Goal: Task Accomplishment & Management: Manage account settings

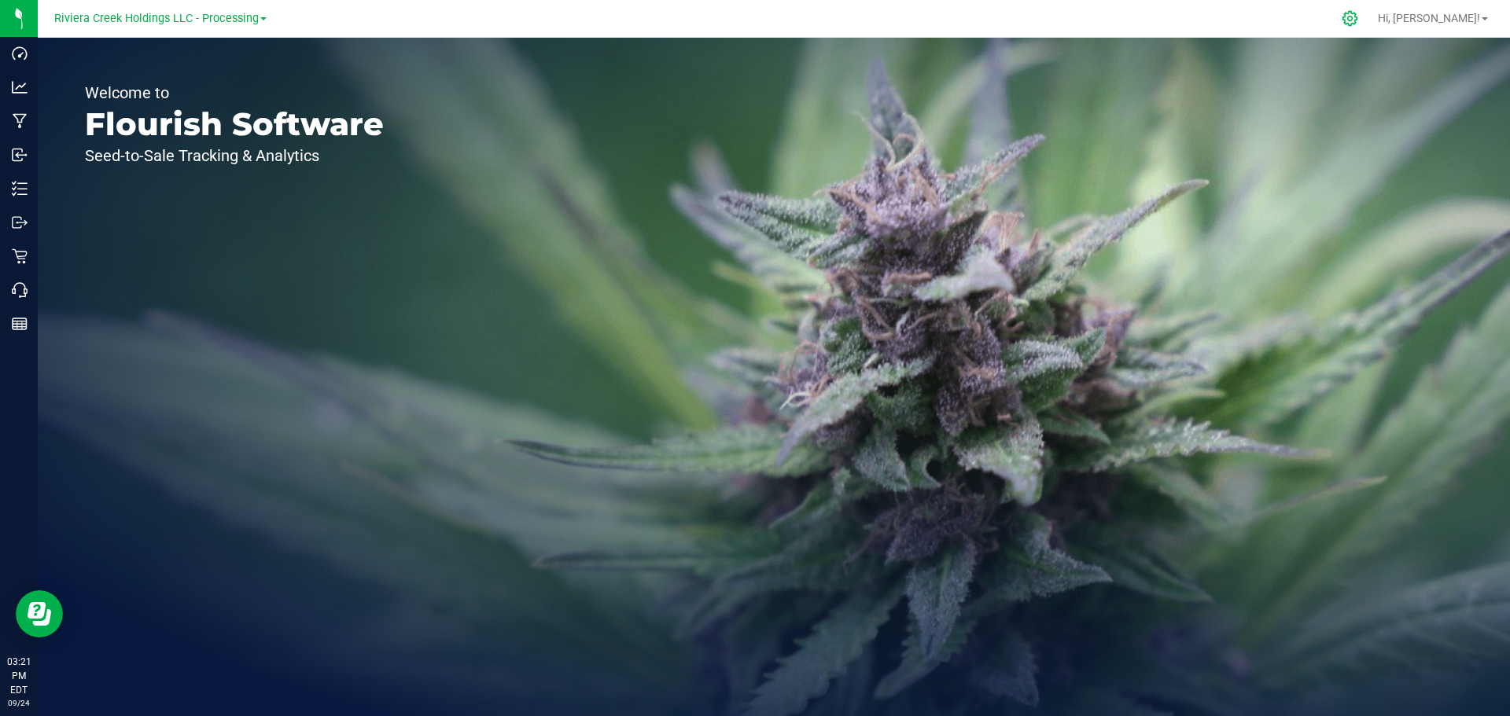
click at [1358, 17] on icon at bounding box center [1350, 18] width 17 height 17
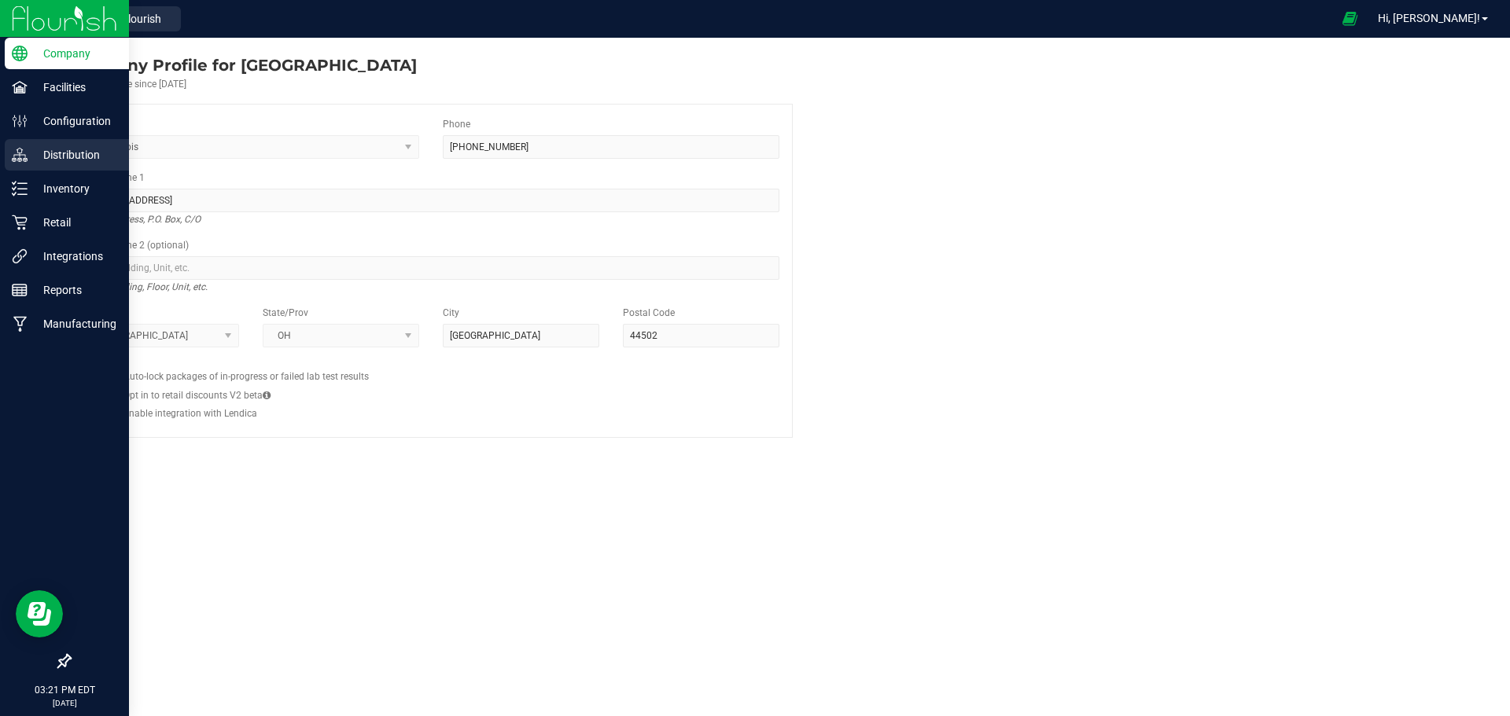
click at [57, 158] on p "Distribution" at bounding box center [75, 154] width 94 height 19
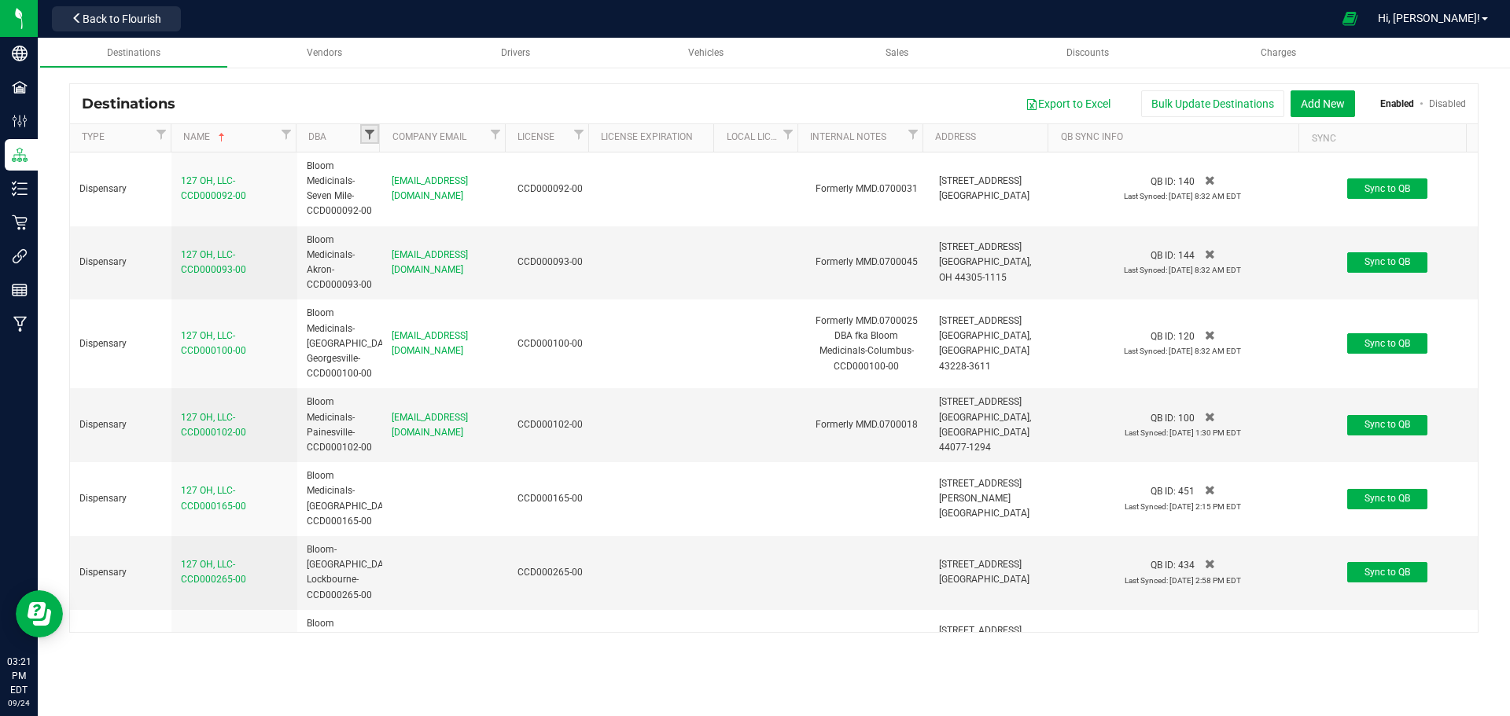
click at [370, 134] on span "Filter" at bounding box center [369, 134] width 13 height 13
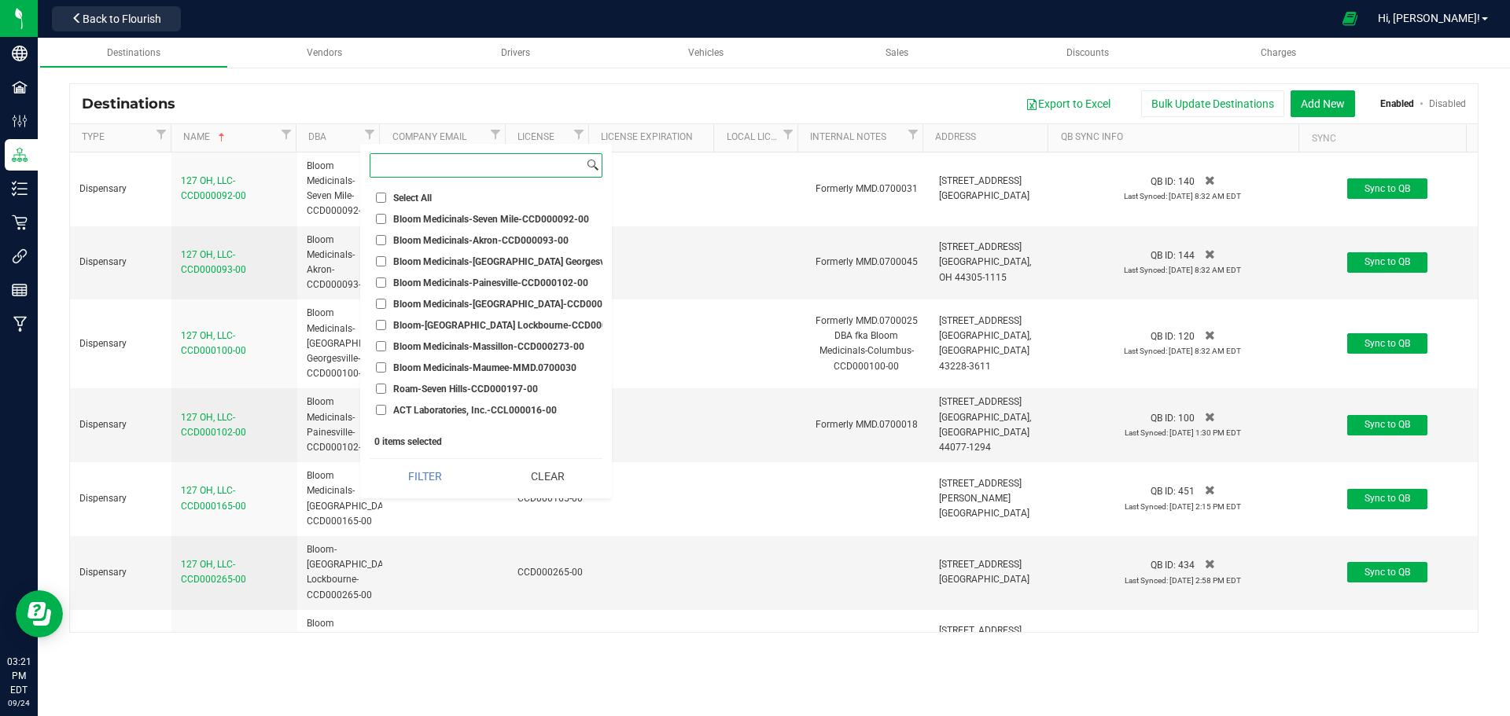
click at [442, 158] on input at bounding box center [476, 165] width 213 height 23
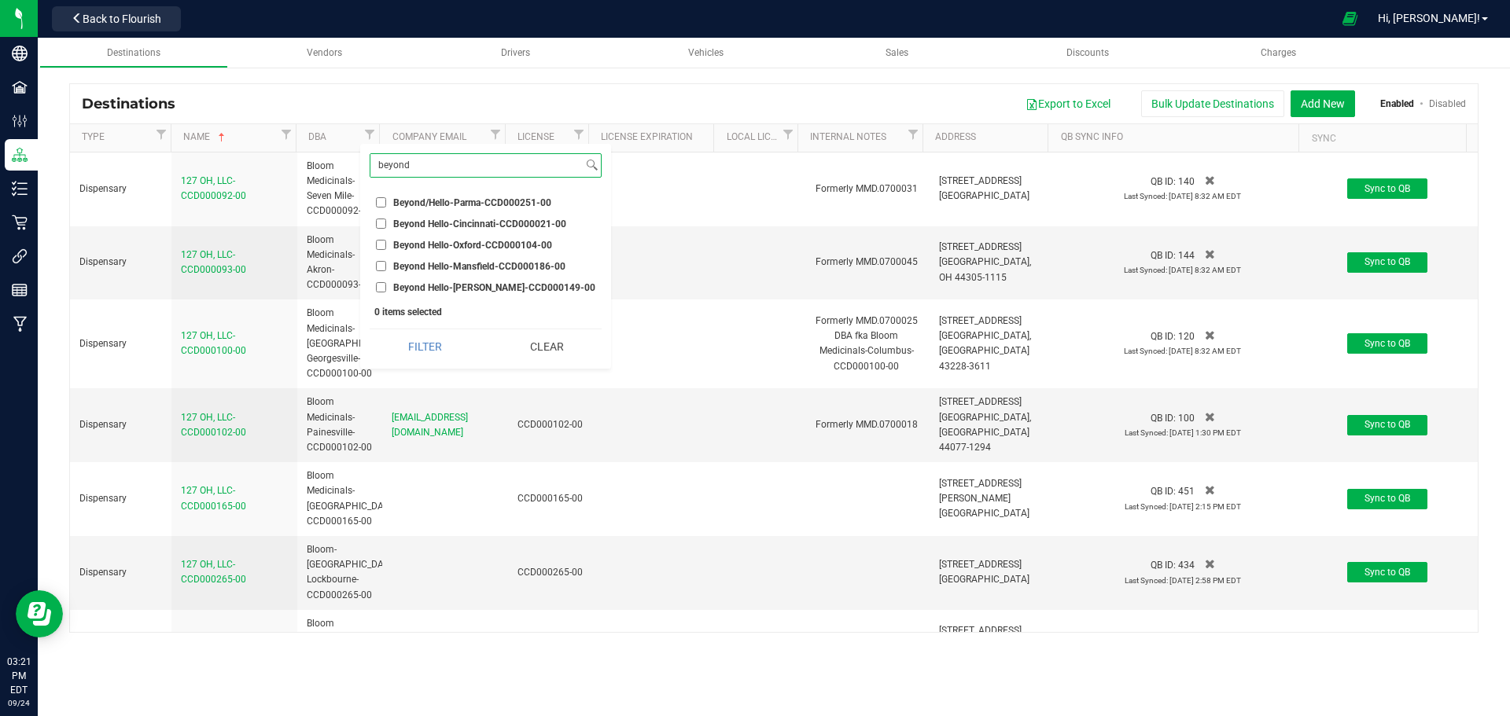
type input "beyond"
click at [410, 203] on span "Beyond/Hello-Parma-CCD000251-00" at bounding box center [472, 202] width 158 height 9
click at [386, 203] on input "Beyond/Hello-Parma-CCD000251-00" at bounding box center [381, 202] width 10 height 10
click at [405, 354] on button "Filter" at bounding box center [425, 346] width 110 height 35
checkbox input "true"
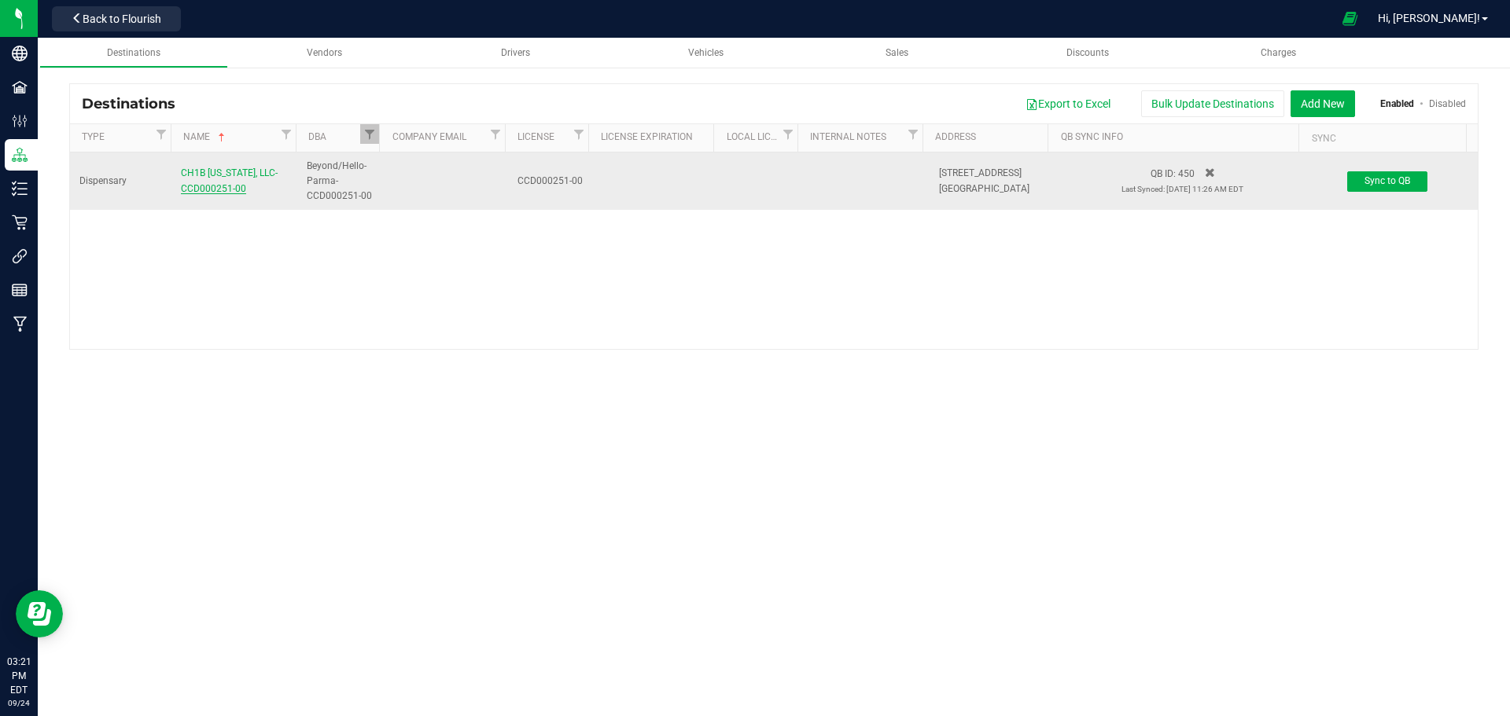
click at [212, 176] on span "CH1B [US_STATE], LLC-CCD000251-00" at bounding box center [229, 180] width 97 height 26
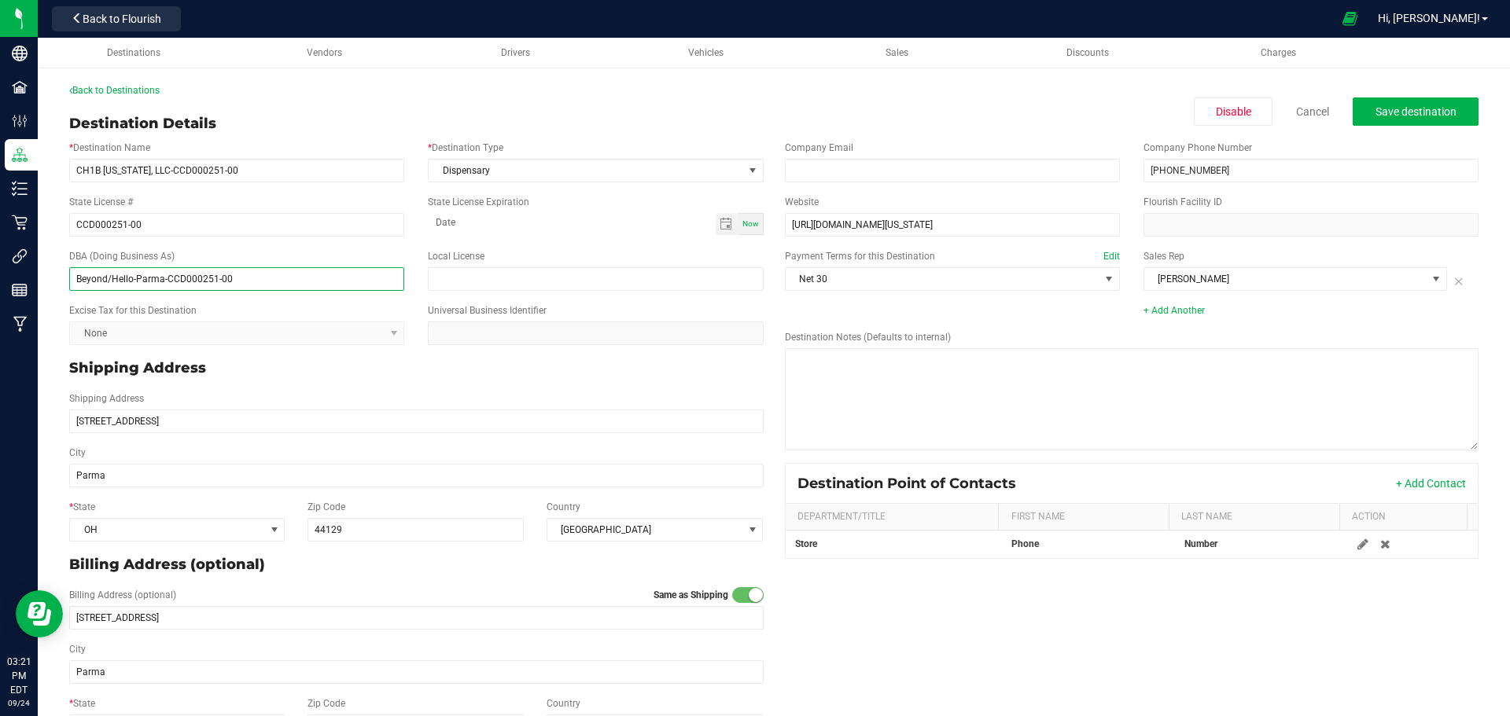
click at [111, 276] on input "Beyond/Hello-Parma-CCD000251-00" at bounding box center [236, 279] width 335 height 24
type input "Beyond Hello-Parma-CCD000251-00"
click at [1413, 115] on span "Save destination" at bounding box center [1415, 111] width 81 height 13
click at [109, 90] on link "Back to Destinations" at bounding box center [114, 90] width 90 height 11
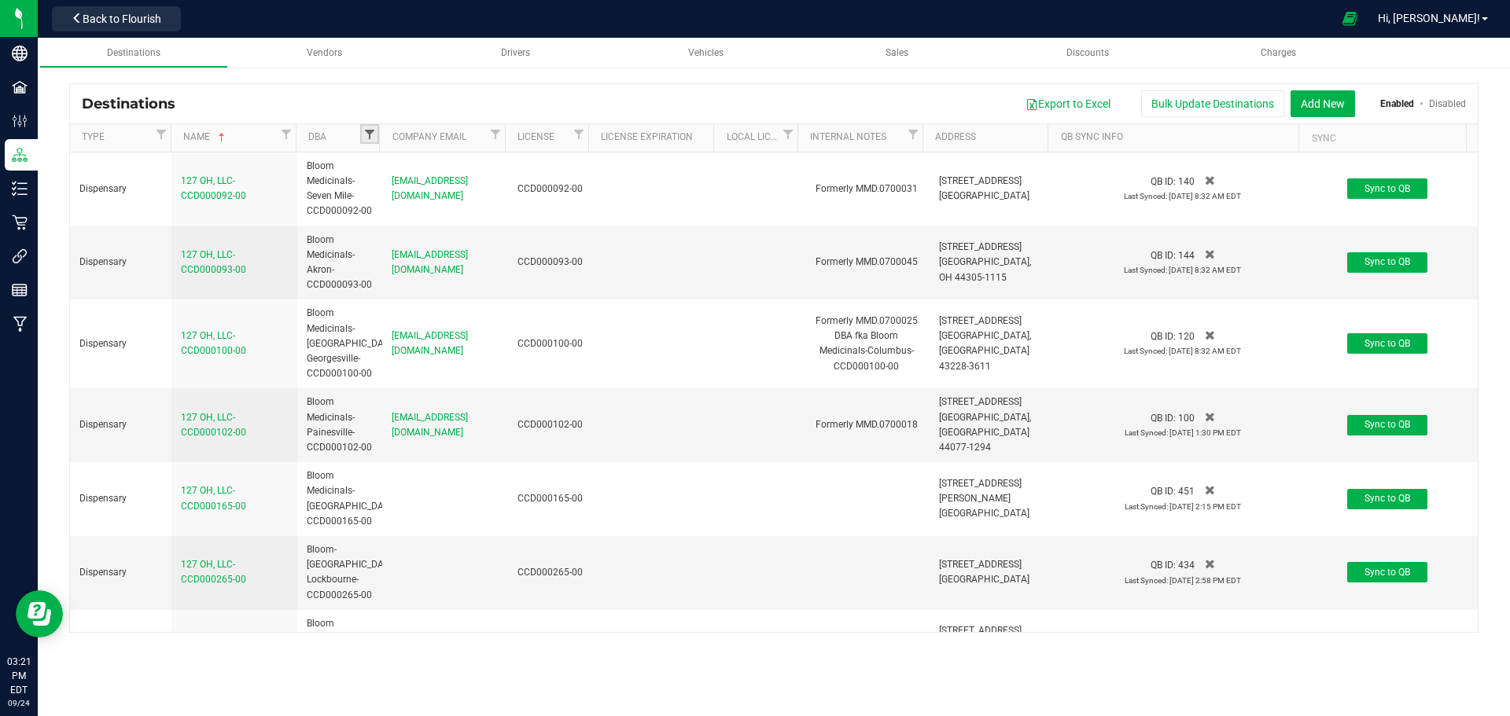
click at [363, 143] on link "Filter" at bounding box center [369, 134] width 19 height 20
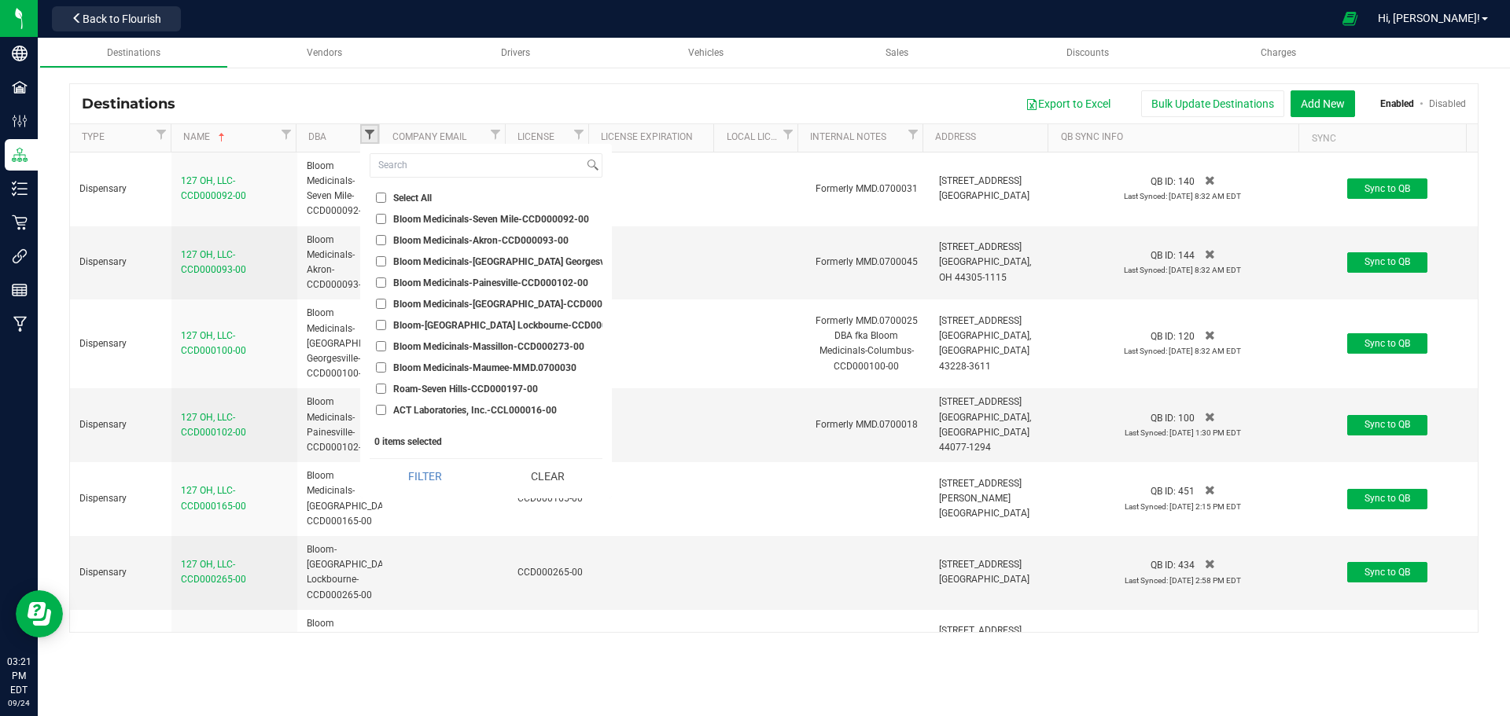
click at [371, 136] on span "Filter" at bounding box center [369, 134] width 13 height 13
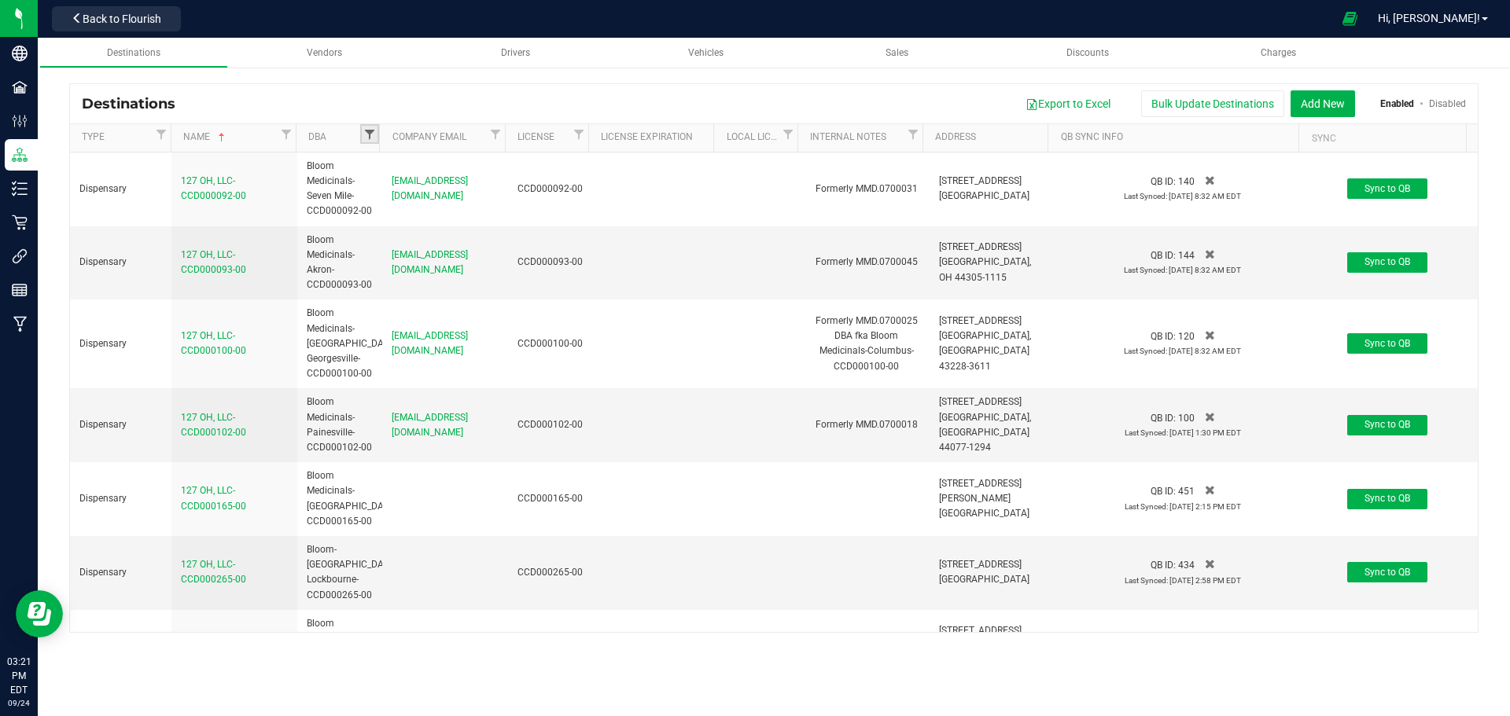
click at [369, 134] on span "Filter" at bounding box center [369, 134] width 13 height 13
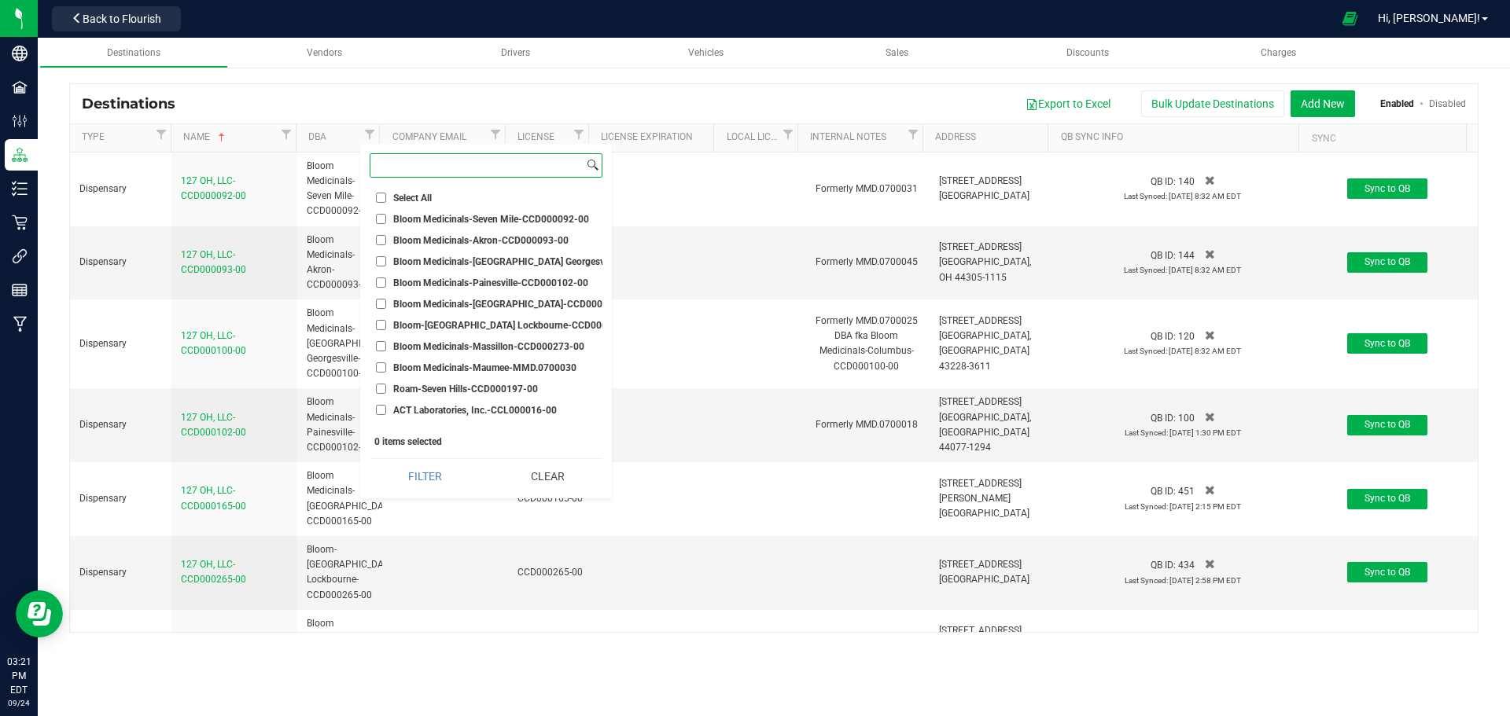
click at [436, 167] on input at bounding box center [476, 165] width 213 height 23
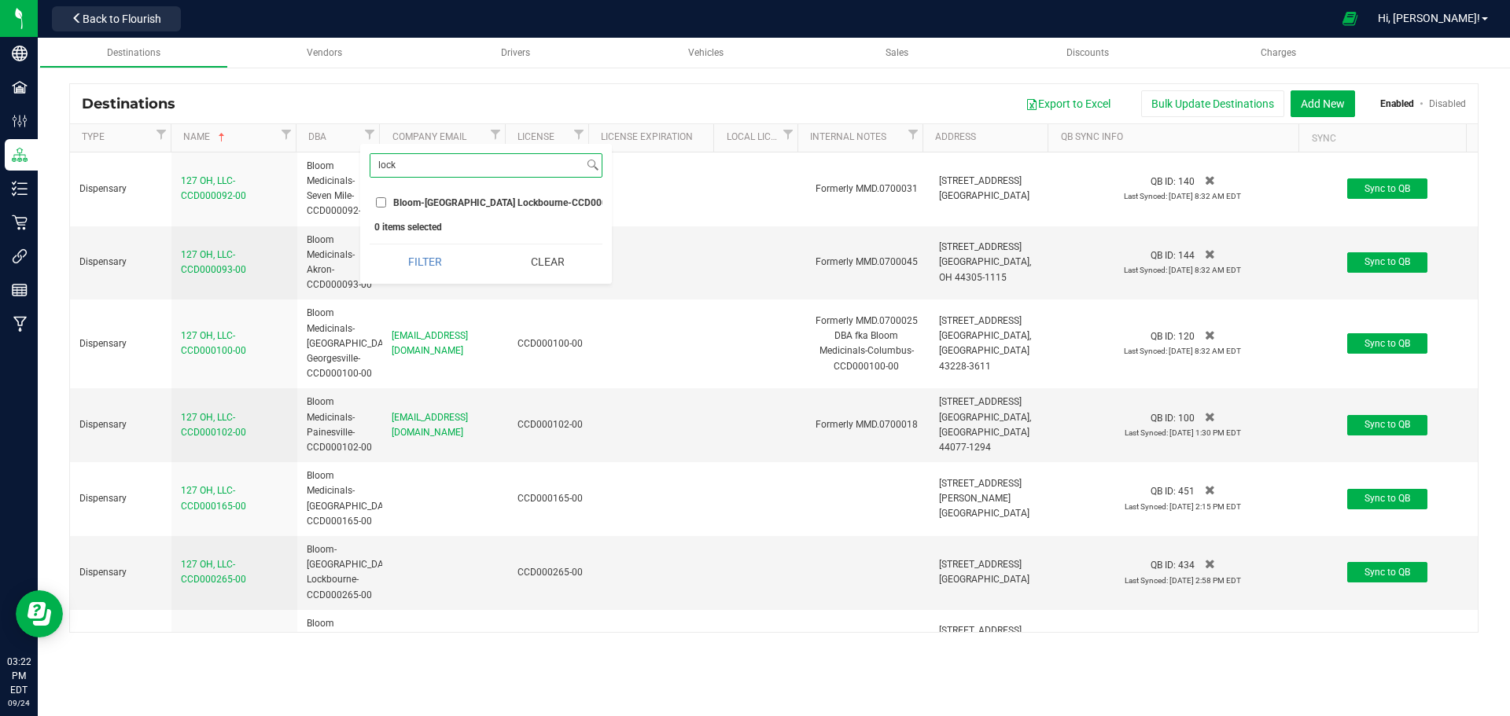
type input "lock"
click at [385, 208] on input "Bloom-[GEOGRAPHIC_DATA] Lockbourne-CCD000265-00" at bounding box center [381, 202] width 10 height 10
click at [426, 264] on button "Filter" at bounding box center [425, 262] width 111 height 35
checkbox input "true"
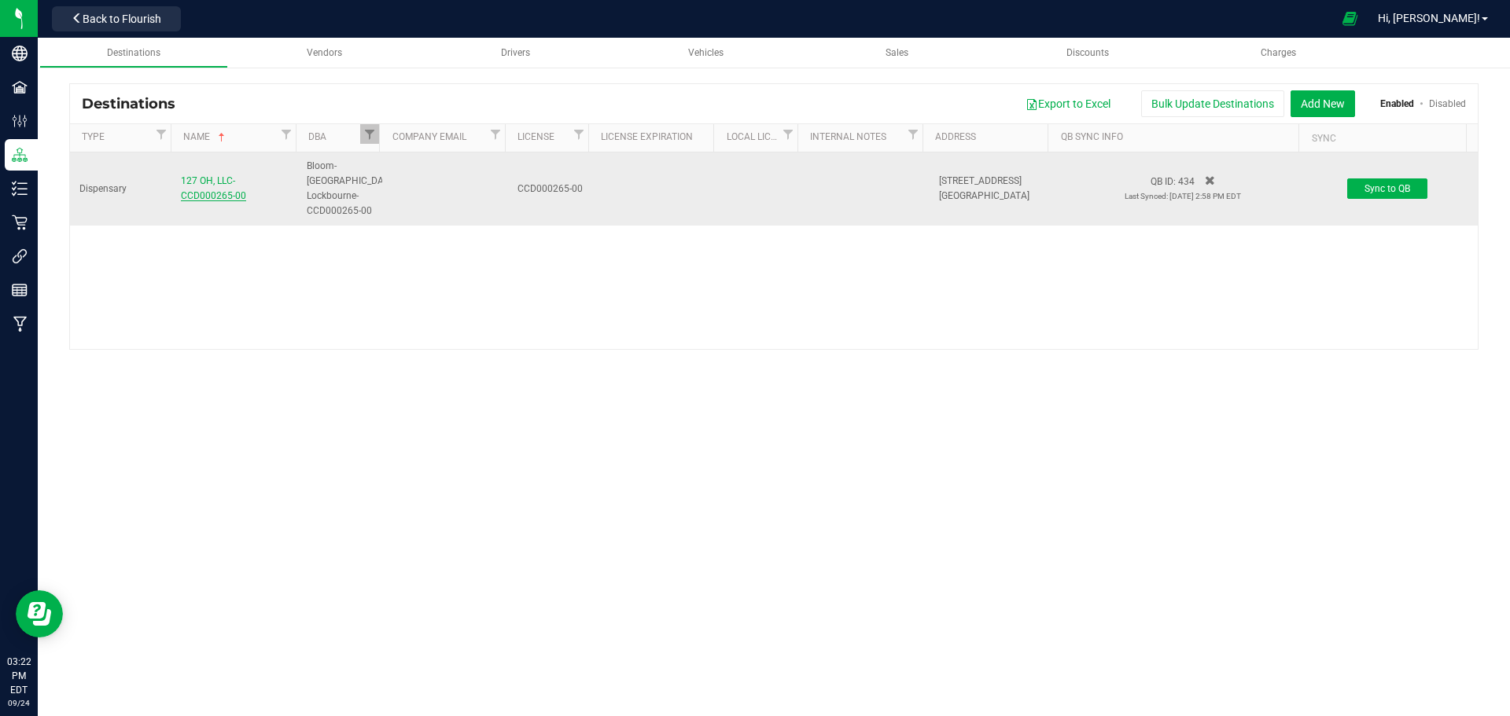
click at [207, 196] on span "127 OH, LLC-CCD000265-00" at bounding box center [213, 188] width 65 height 26
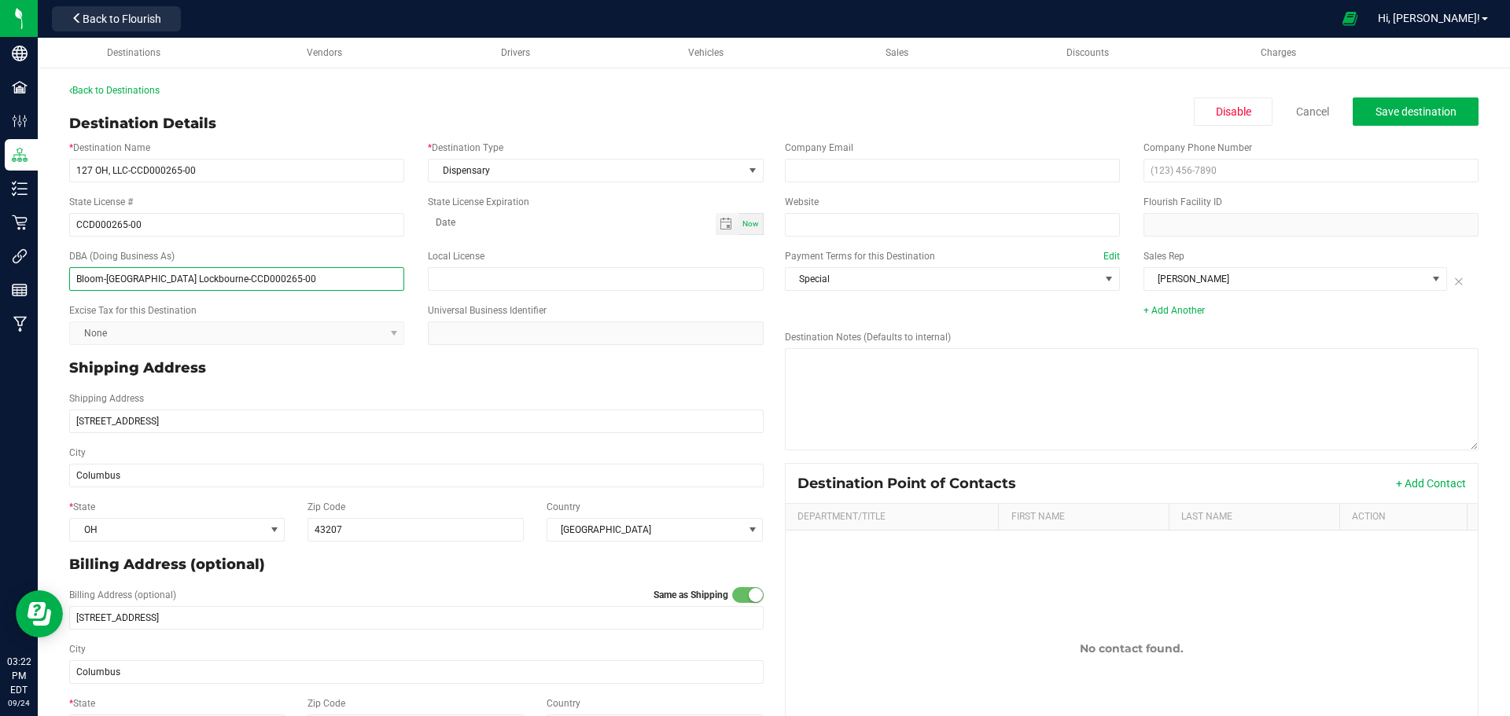
click at [104, 278] on input "Bloom-[GEOGRAPHIC_DATA] Lockbourne-CCD000265-00" at bounding box center [236, 279] width 335 height 24
type input "Bloom Medicinals-[GEOGRAPHIC_DATA] Lockbourne-CCD000265-00"
click at [1401, 116] on span "Save destination" at bounding box center [1415, 111] width 81 height 13
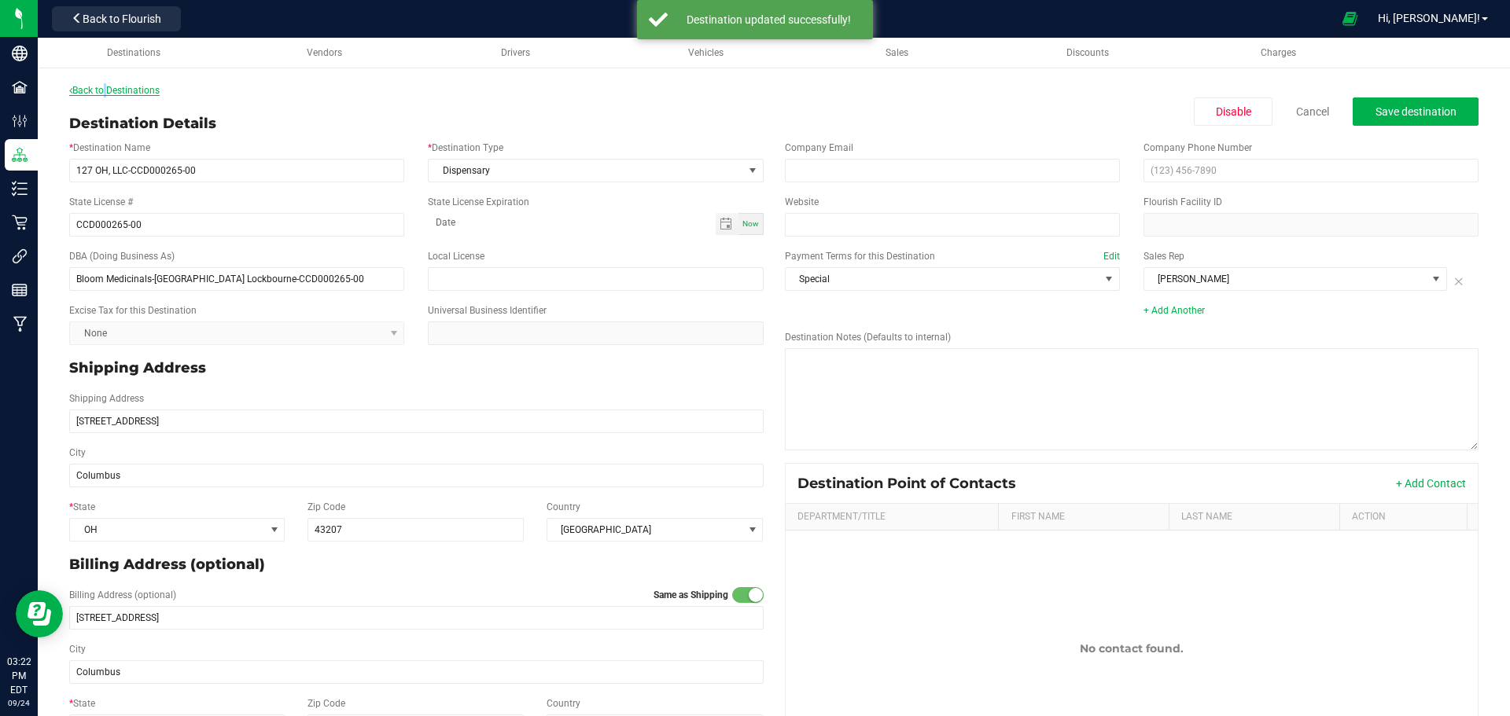
click at [103, 90] on link "Back to Destinations" at bounding box center [114, 90] width 90 height 11
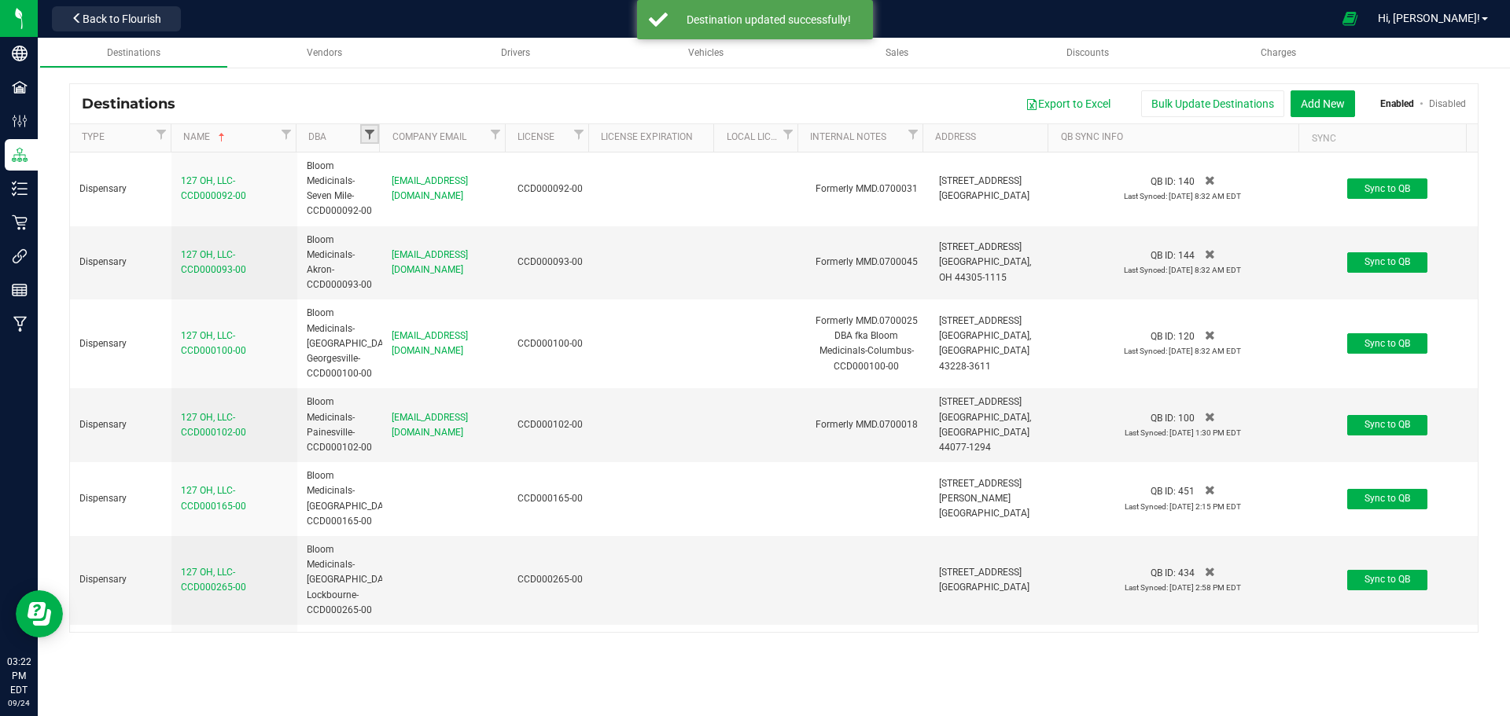
click at [367, 136] on span "Filter" at bounding box center [369, 134] width 13 height 13
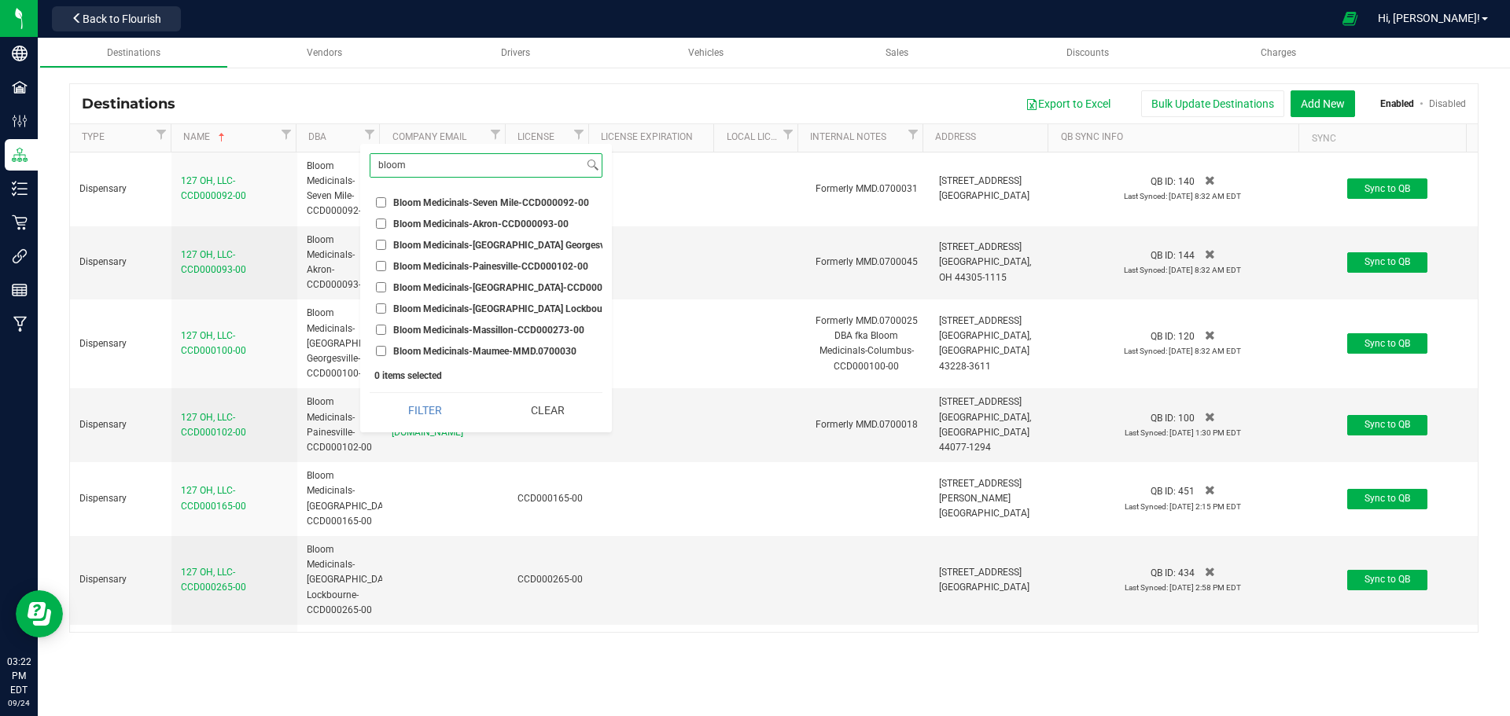
type input "bloom"
click at [454, 675] on div "Destinations Vendors Drivers Vehicles Sales Discounts Charges Destinations Expo…" at bounding box center [774, 377] width 1472 height 679
